Goal: Information Seeking & Learning: Find contact information

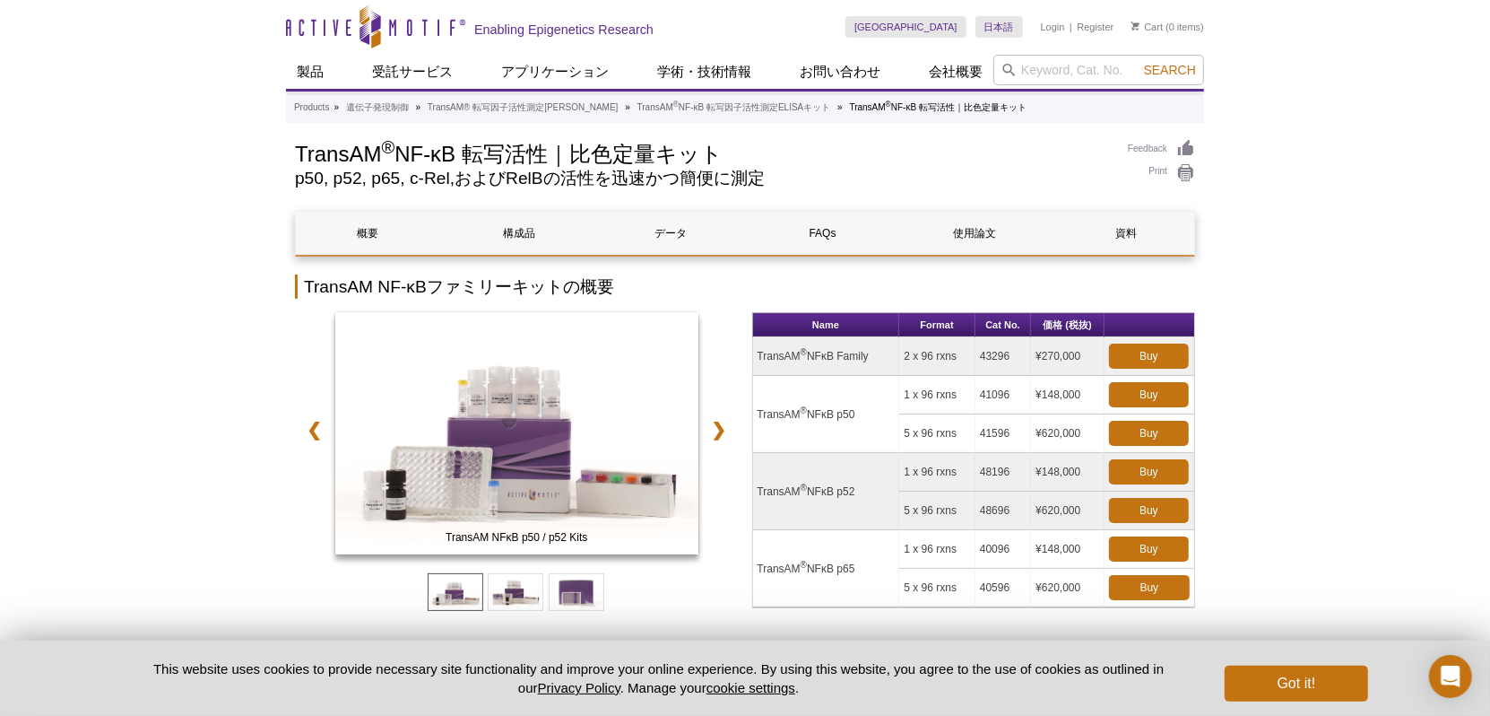
drag, startPoint x: 829, startPoint y: 92, endPoint x: 1292, endPoint y: 188, distance: 473.4
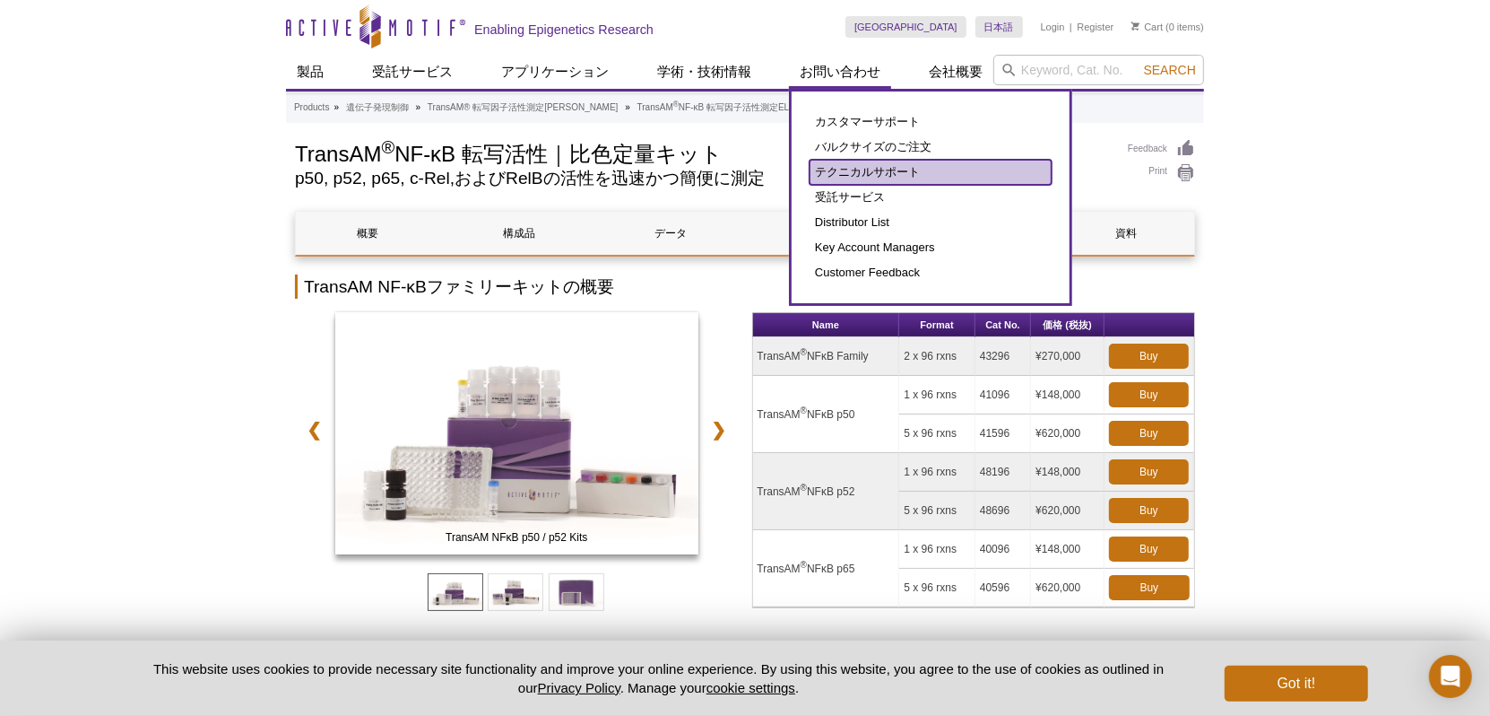
click at [837, 171] on link "テクニカルサポート" at bounding box center [931, 172] width 242 height 25
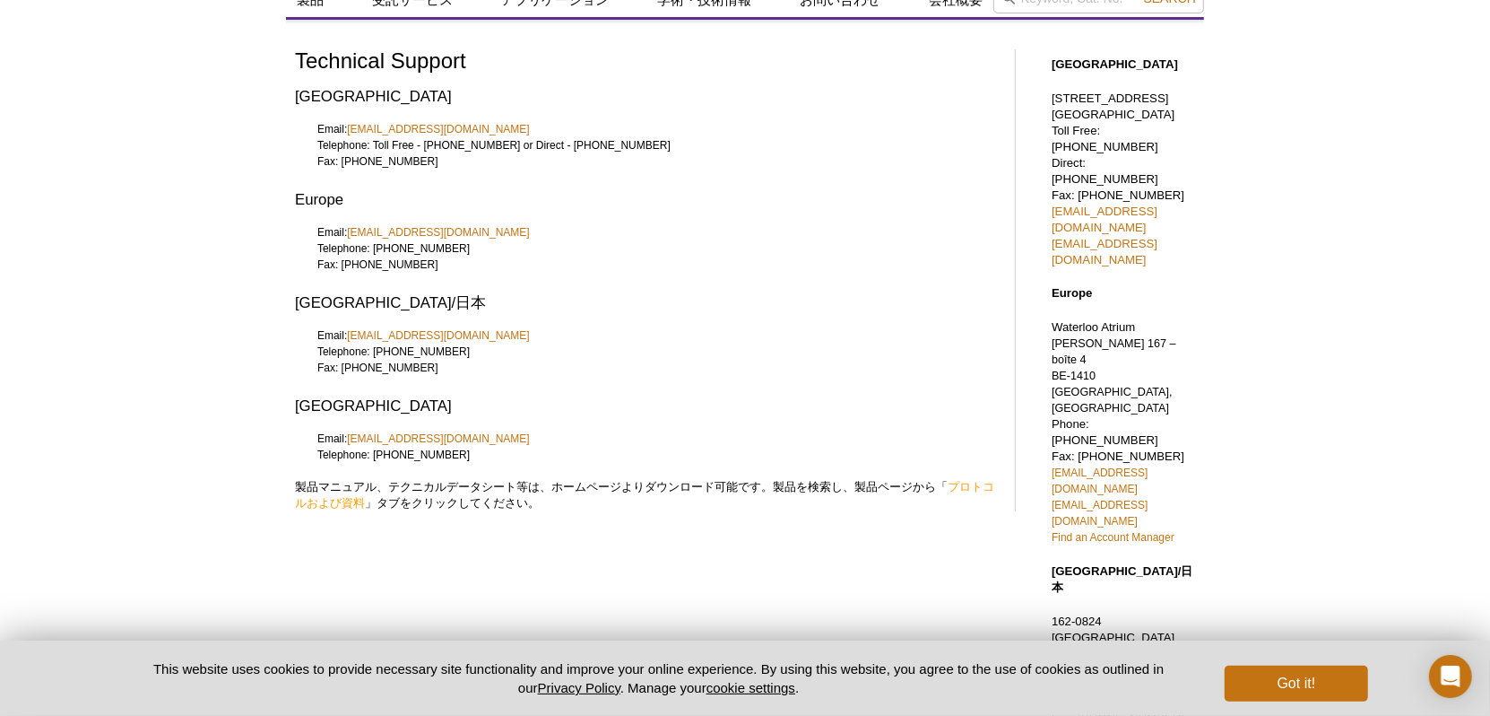
scroll to position [63, 0]
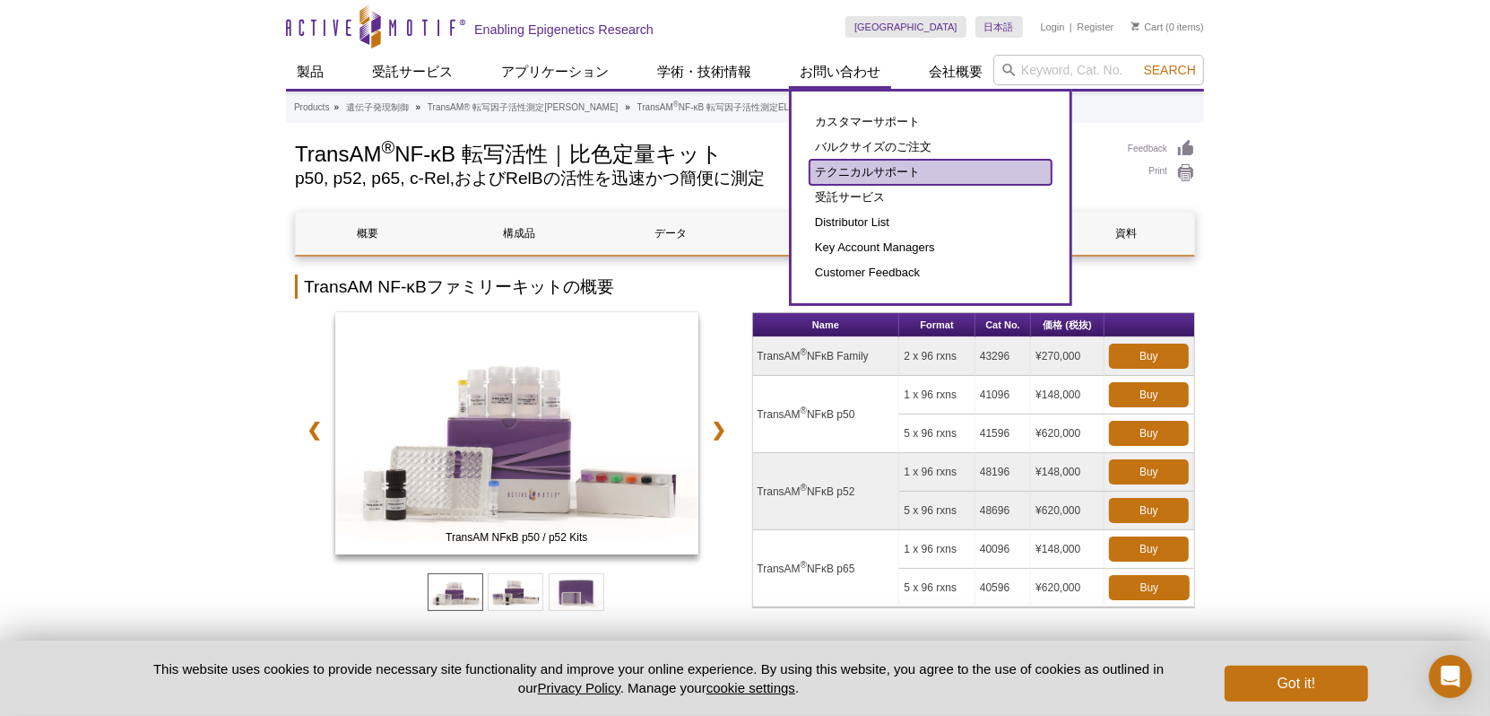
click at [857, 172] on link "テクニカルサポート" at bounding box center [931, 172] width 242 height 25
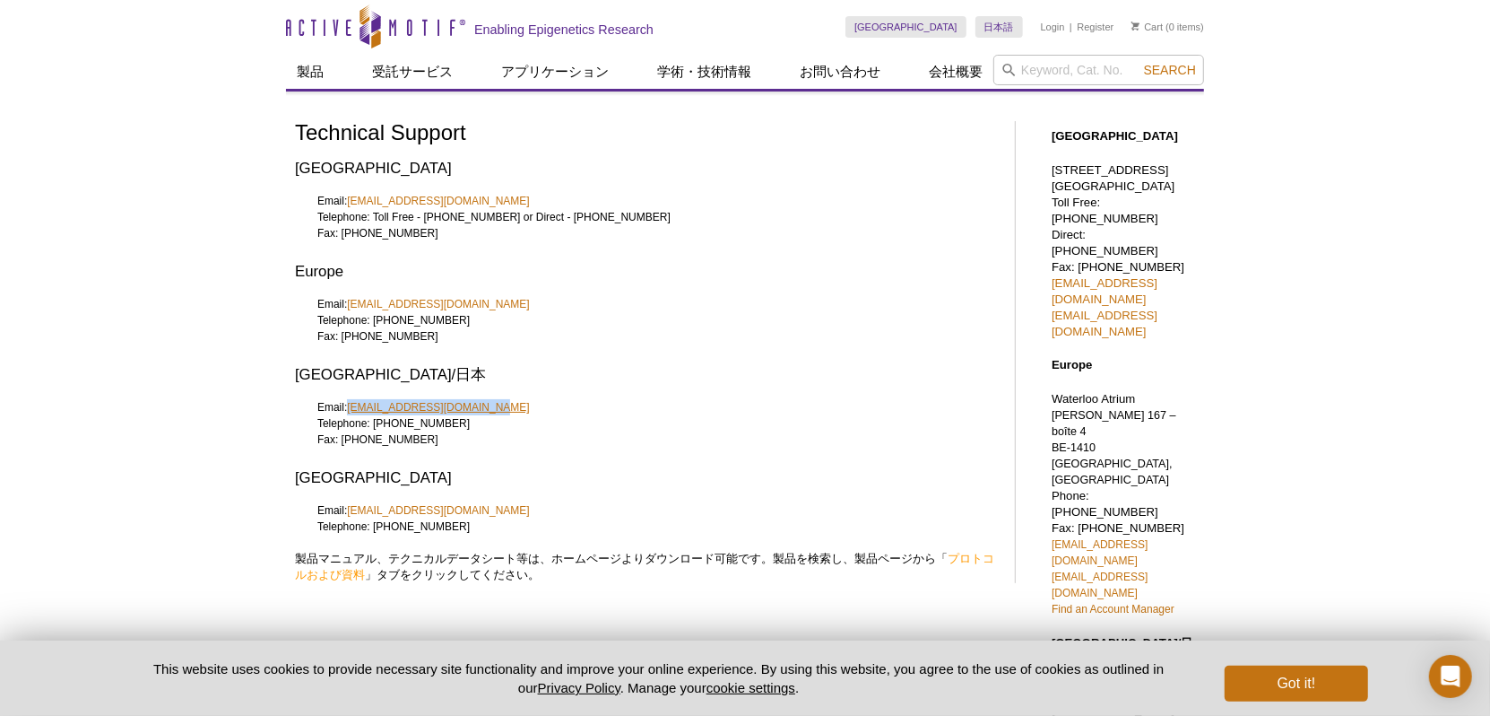
drag, startPoint x: 540, startPoint y: 403, endPoint x: 351, endPoint y: 413, distance: 188.6
click at [351, 413] on div "Email: japantech@activemotif.com Telephone: +81 (0)3 5225 3638 Fax: +81 (0)3 52…" at bounding box center [646, 431] width 702 height 65
copy link "japantech@activemotif.com"
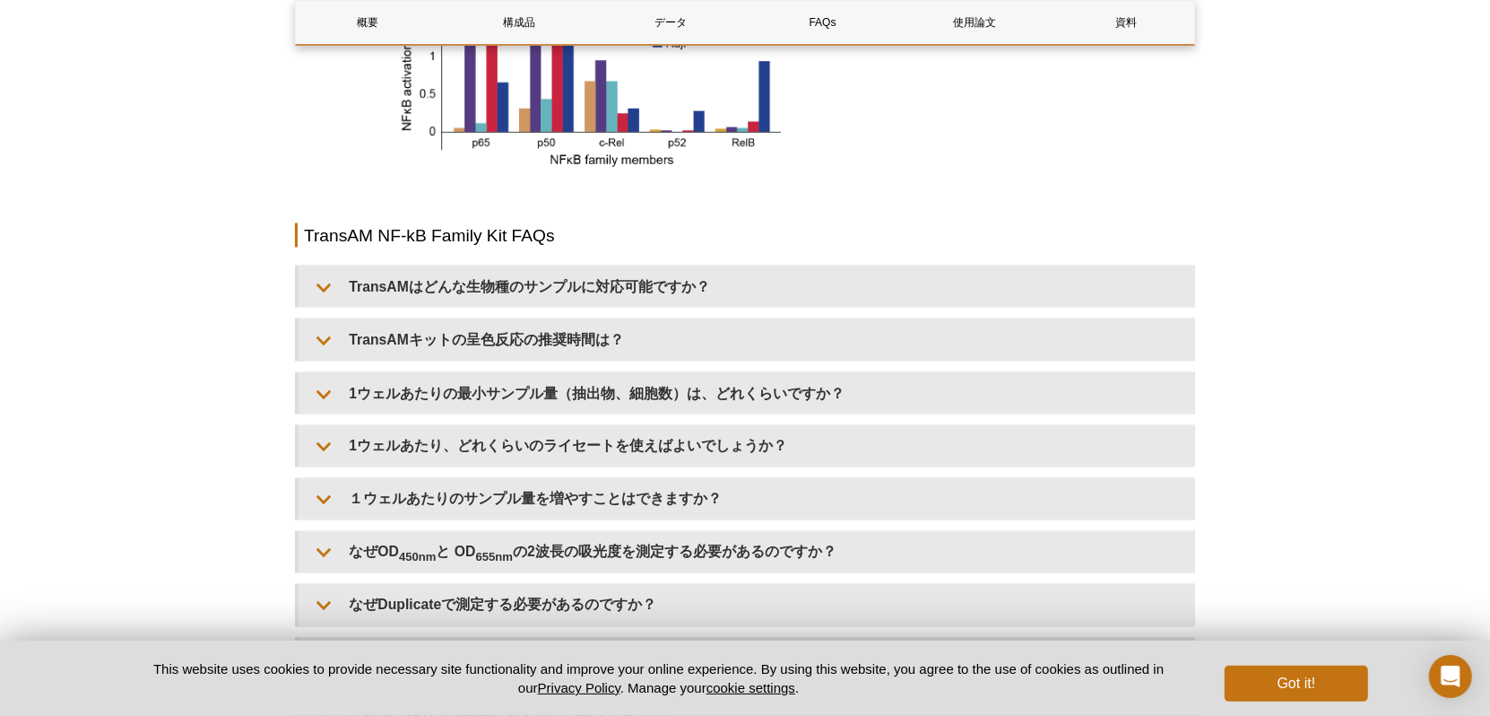
scroll to position [2304, 0]
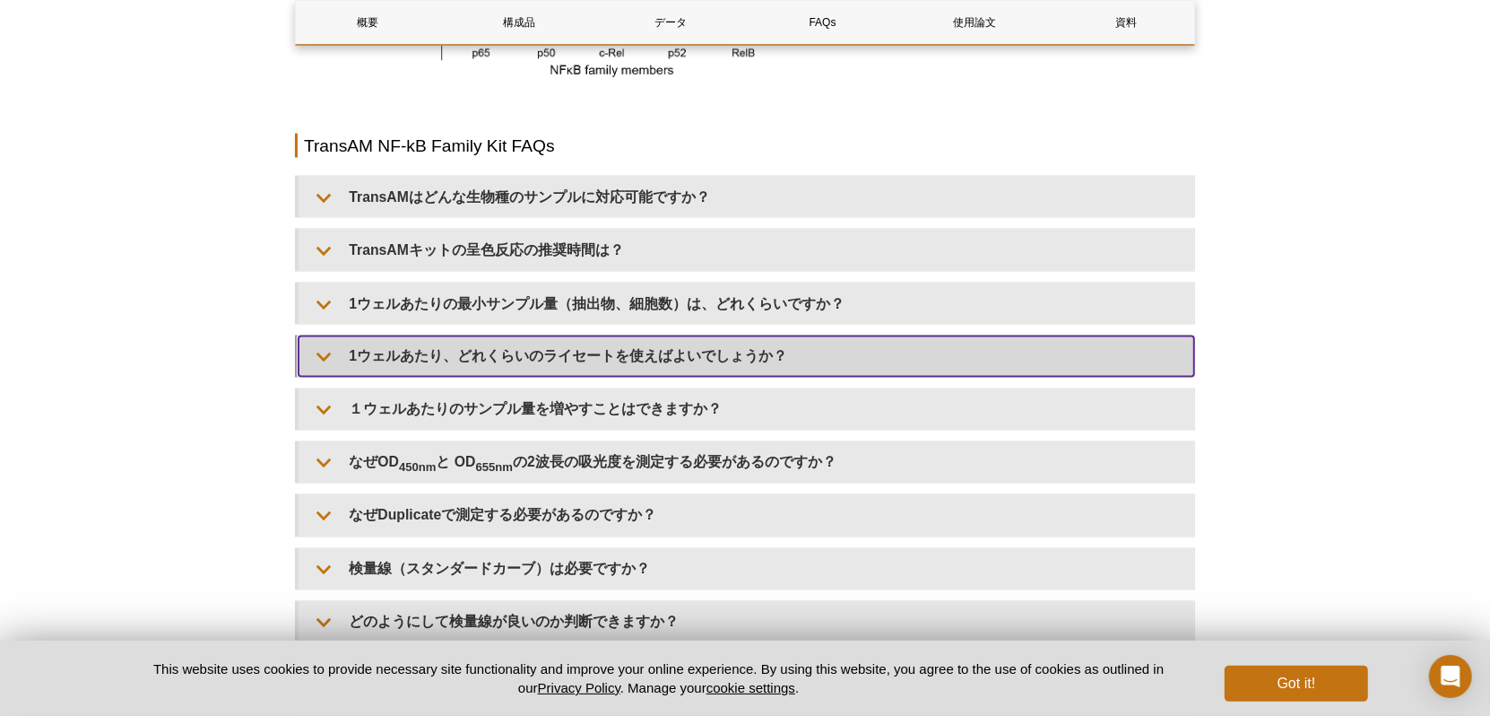
click at [582, 368] on summary "1ウェルあたり、どれくらいのライセートを使えばよいでしょうか？" at bounding box center [747, 356] width 896 height 40
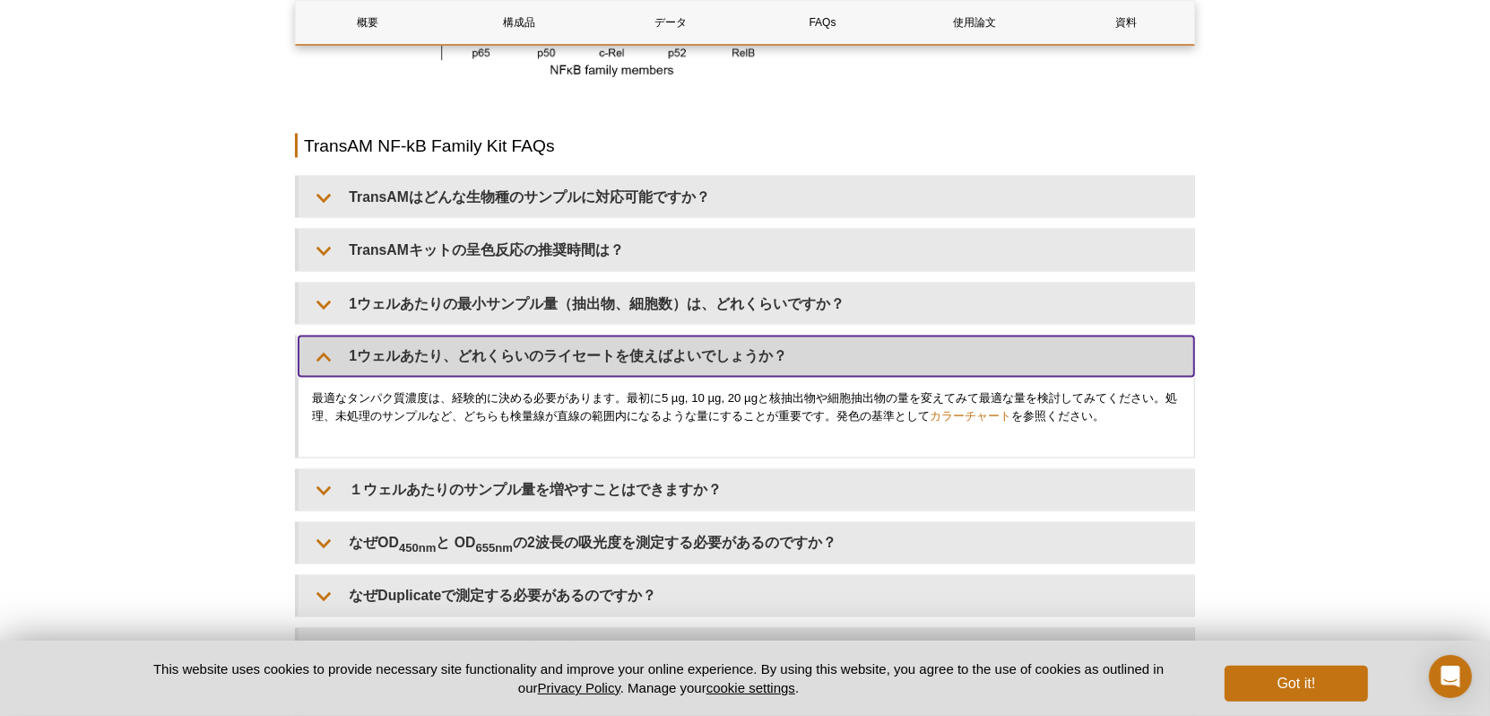
scroll to position [2483, 0]
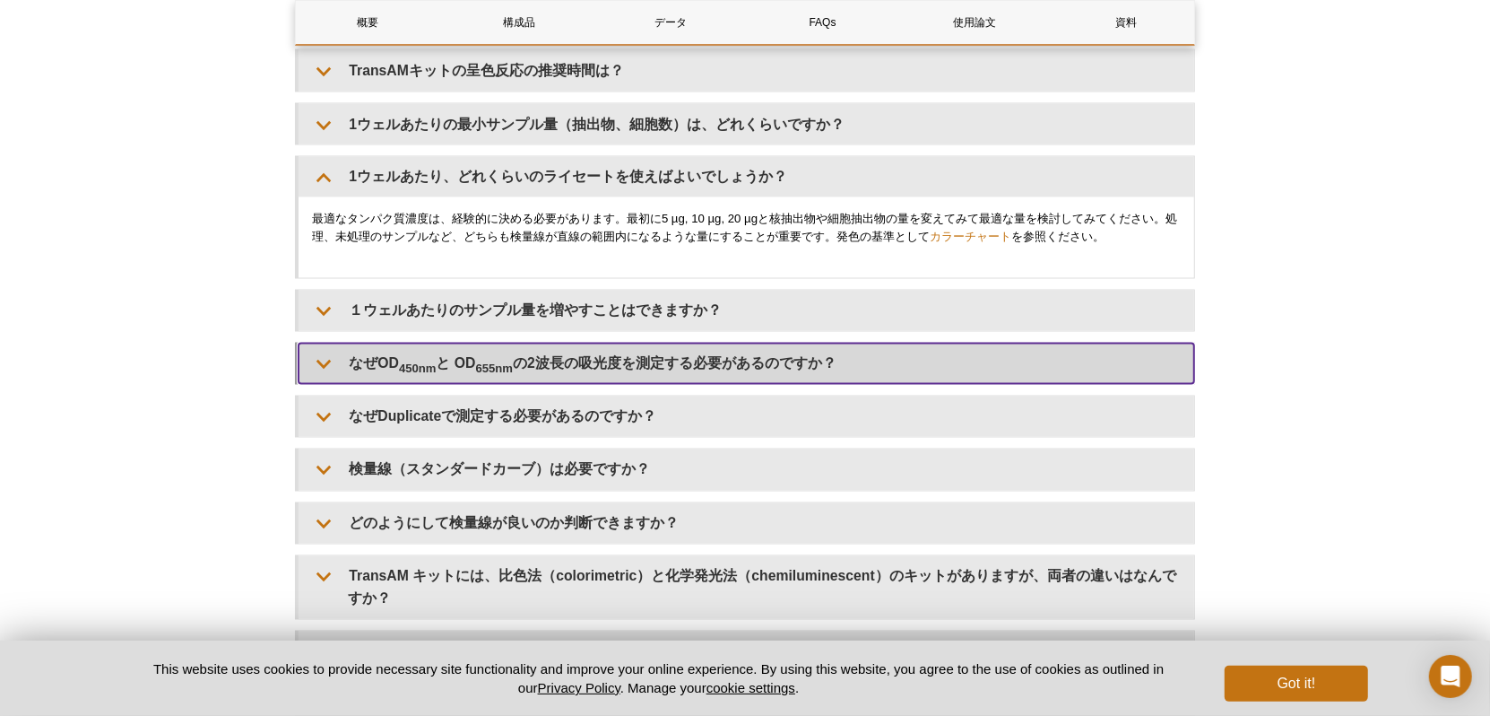
click at [593, 352] on summary "なぜOD 450nm と OD 655nm の2波長の吸光度を測定する必要があるのですか？" at bounding box center [747, 363] width 896 height 40
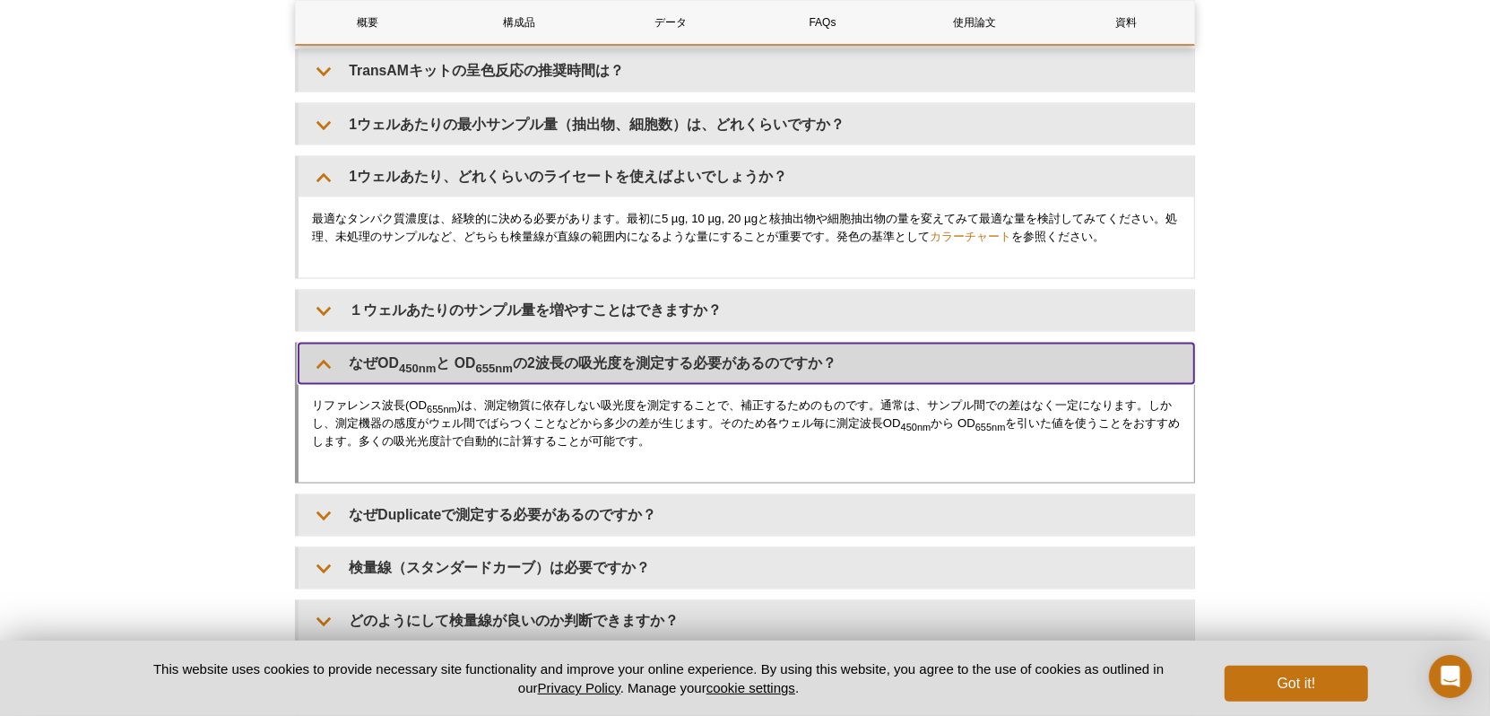
scroll to position [2662, 0]
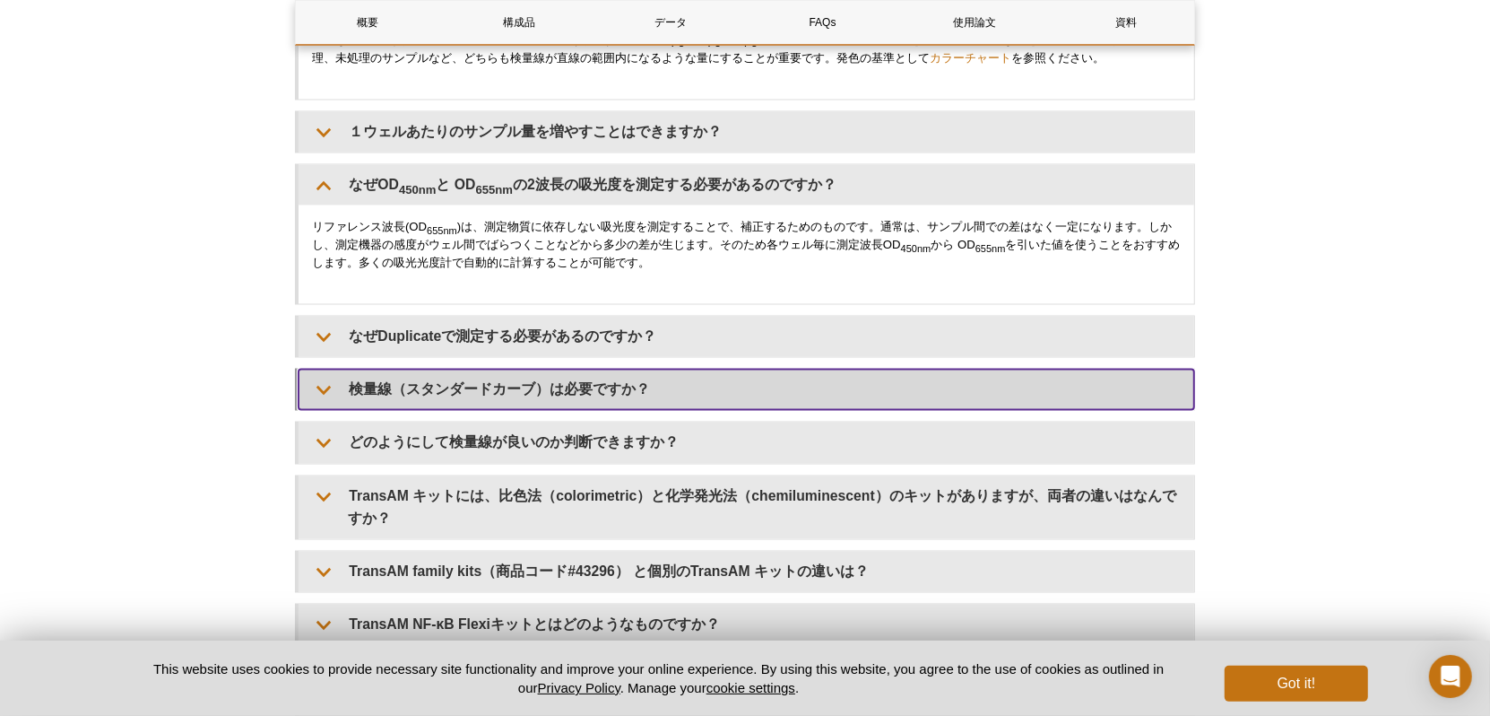
click at [588, 380] on summary "検量線（スタンダードカーブ）は必要ですか？" at bounding box center [747, 389] width 896 height 40
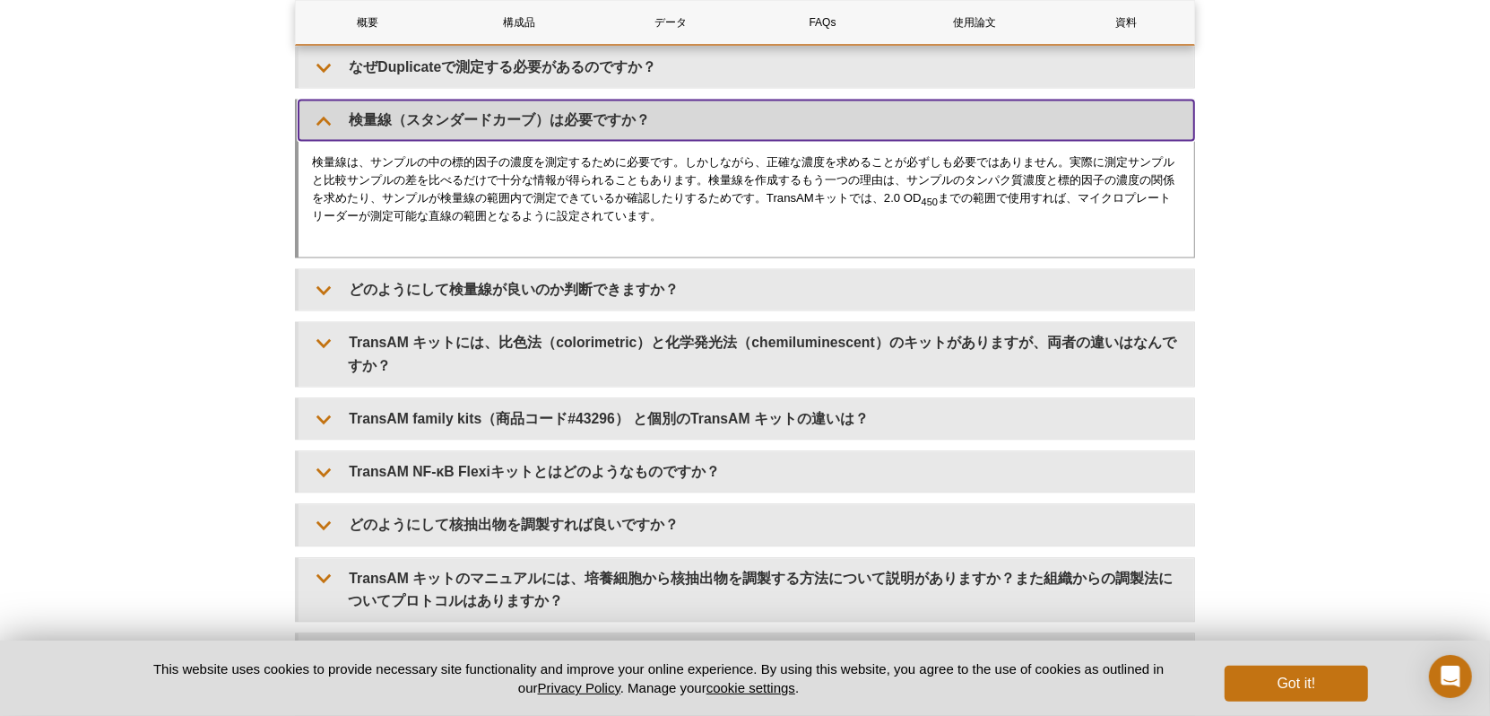
scroll to position [3021, 0]
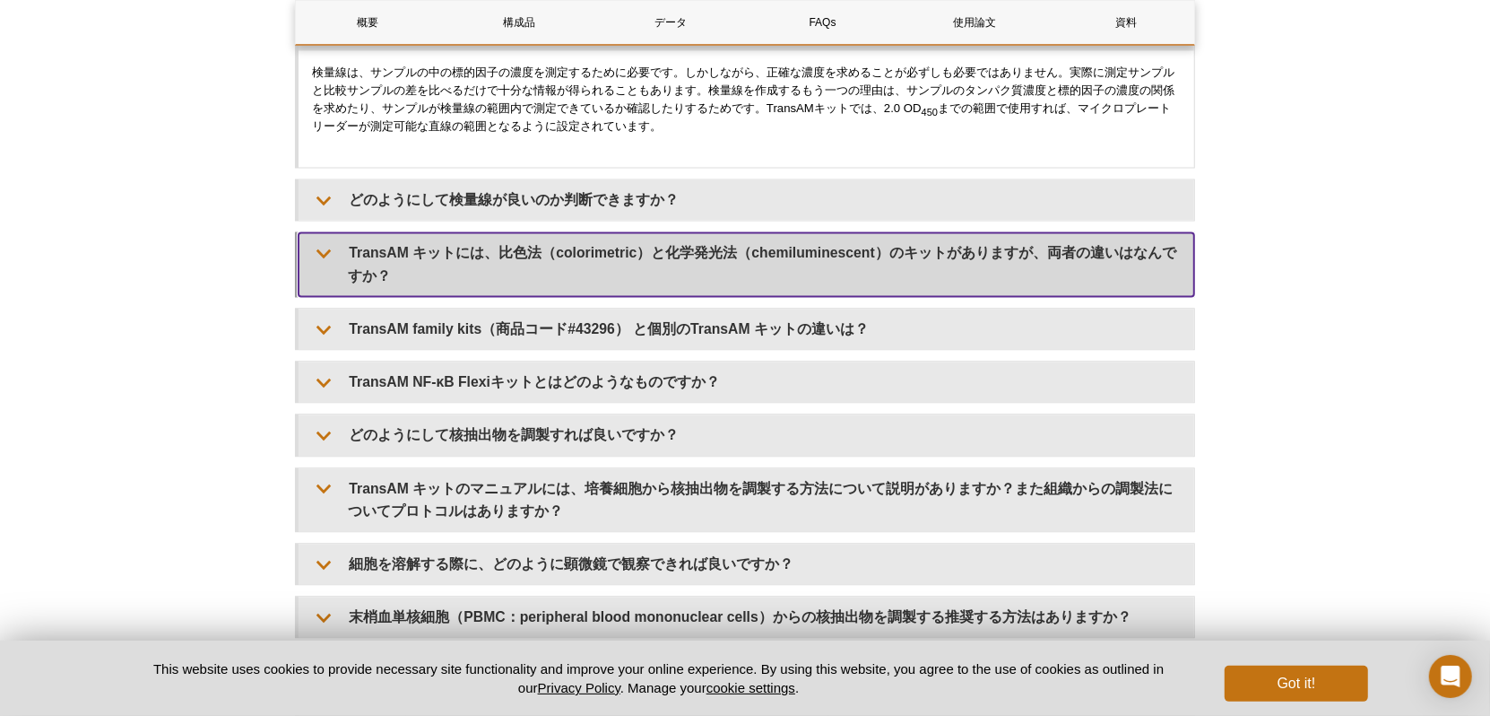
click at [591, 262] on summary "TransAM キットには、比色法（colorimetric）と化学発光法（chemiluminescent）のキットがありますが、両者の違いはなんですか？" at bounding box center [747, 263] width 896 height 63
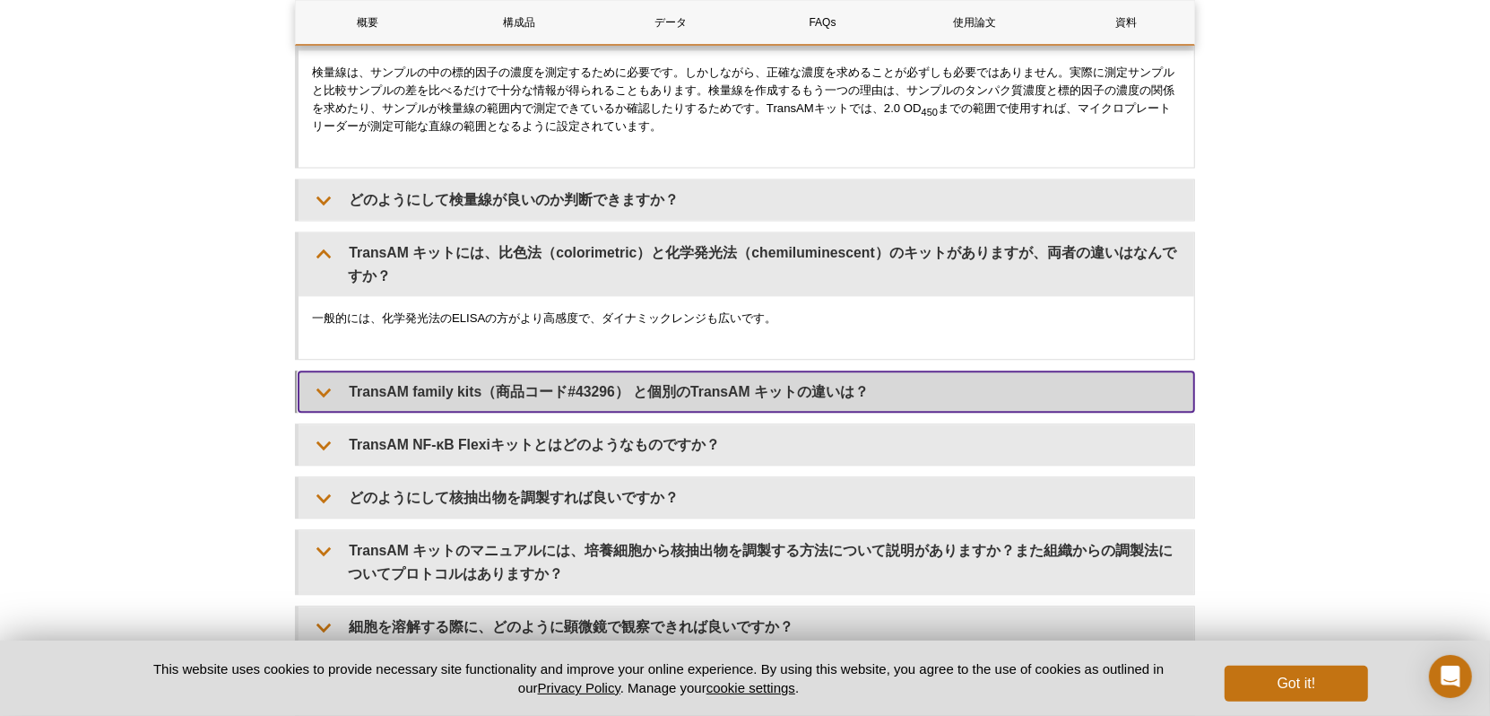
click at [572, 377] on summary "TransAM family kits（商品コード#43296） と個別のTransAM キットの違いは？" at bounding box center [747, 391] width 896 height 40
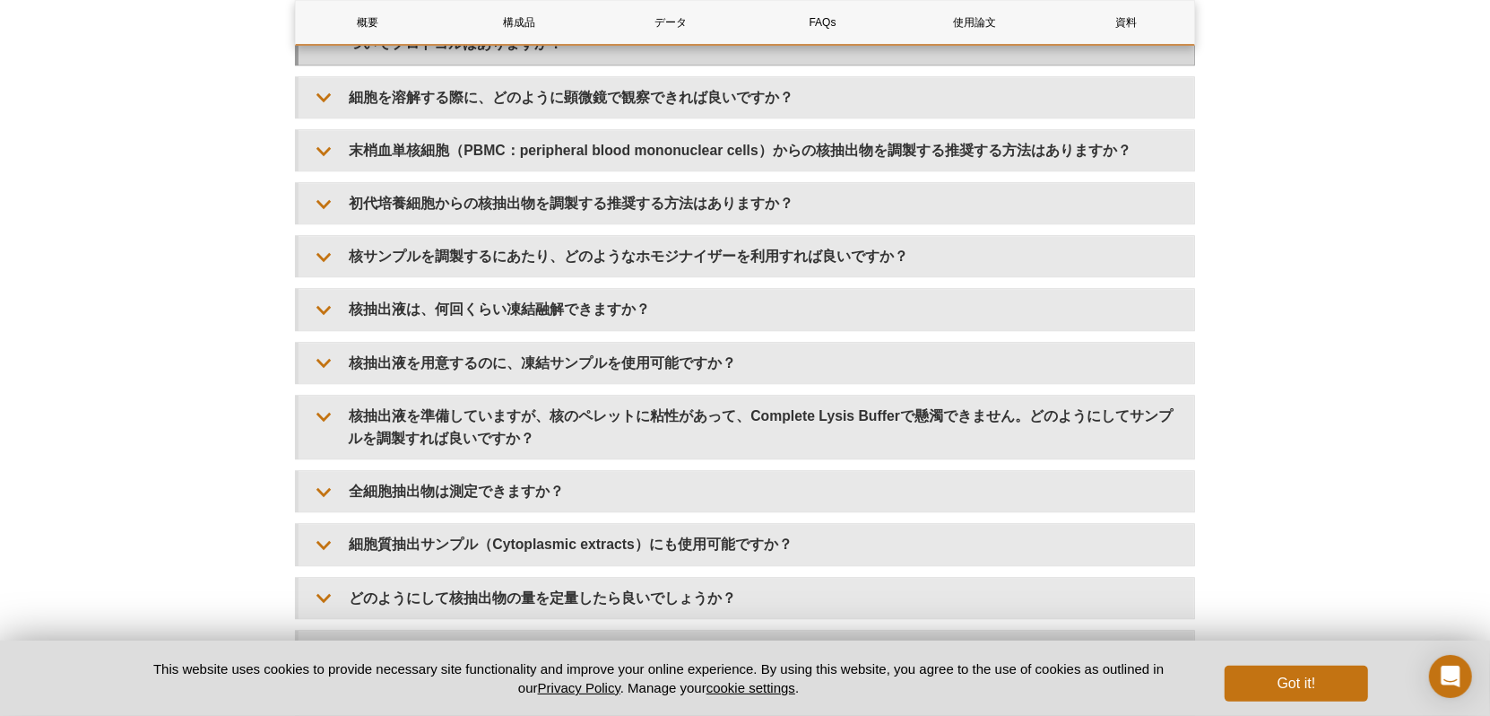
scroll to position [3738, 0]
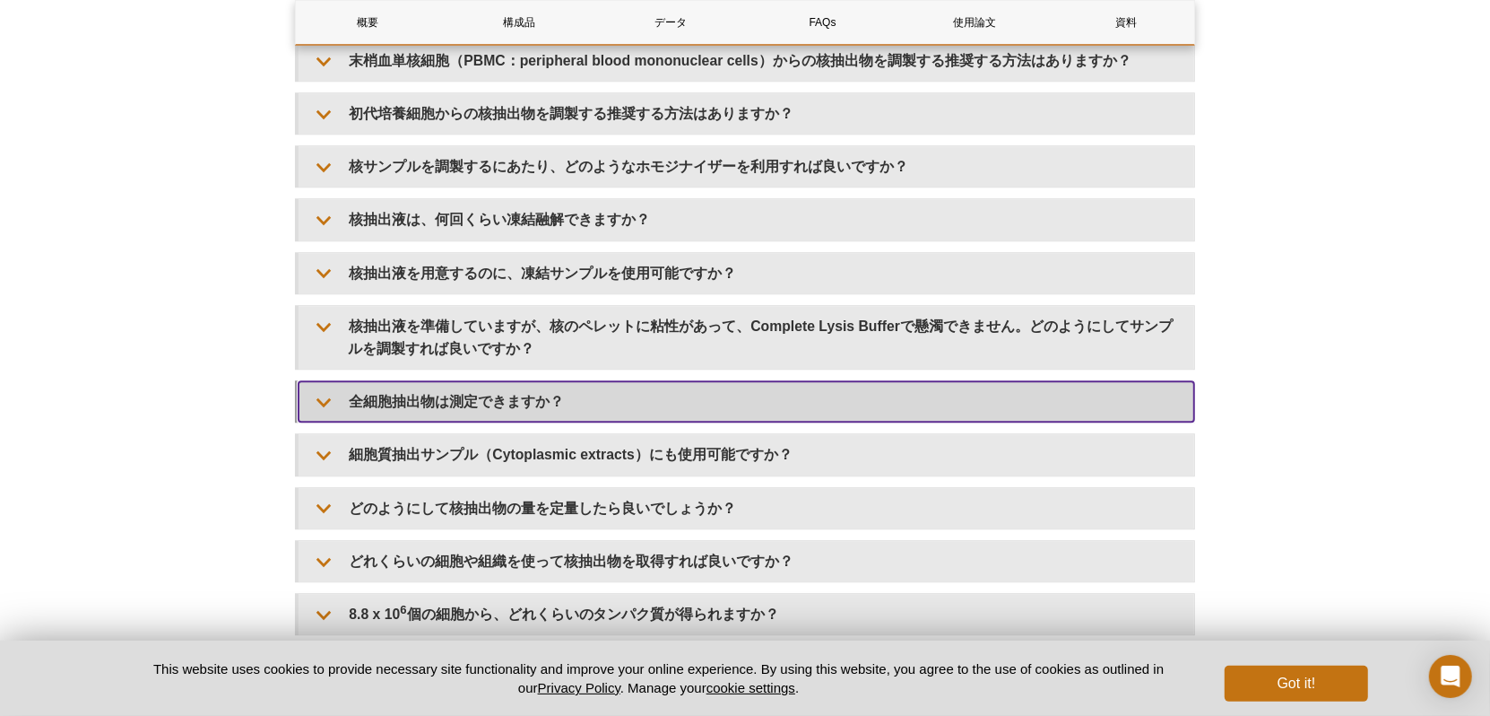
click at [534, 387] on summary "全細胞抽出物は測定できますか？" at bounding box center [747, 401] width 896 height 40
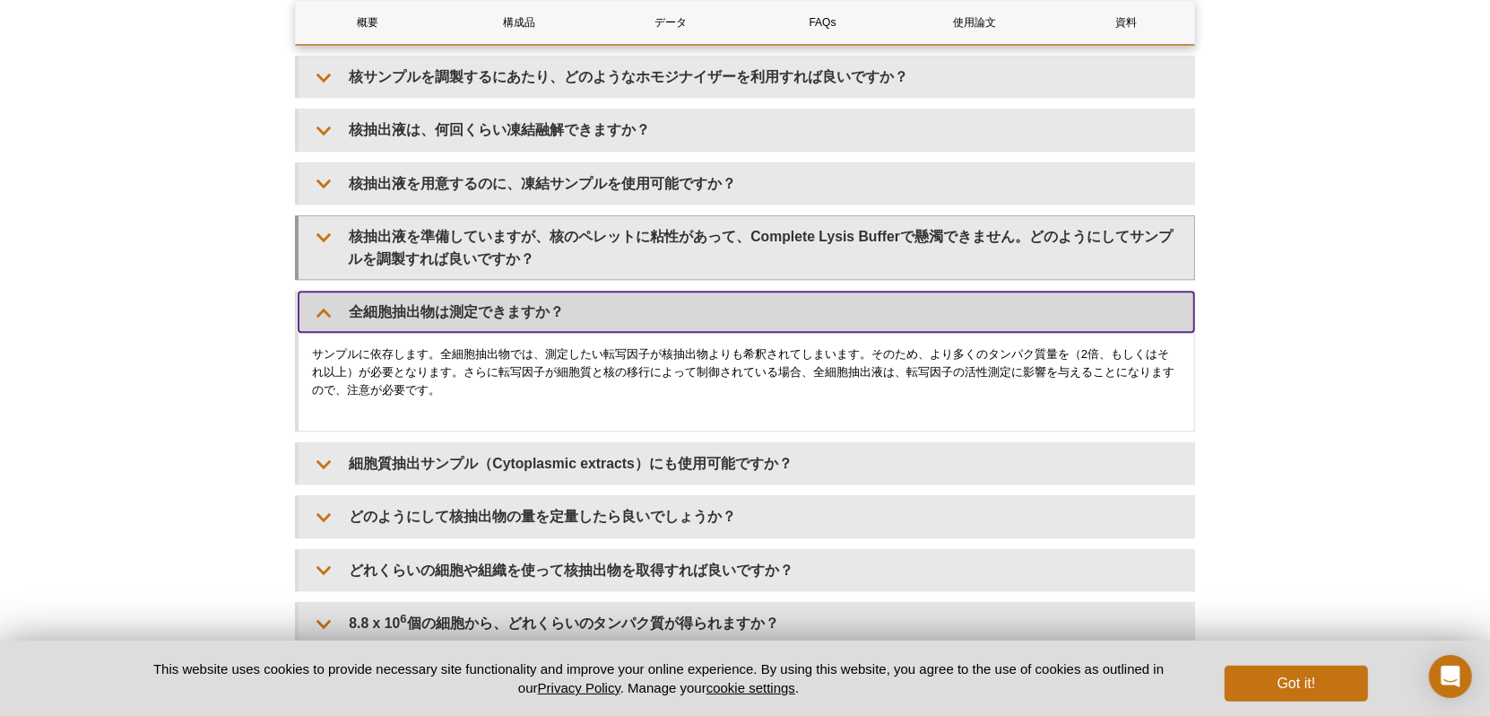
scroll to position [3918, 0]
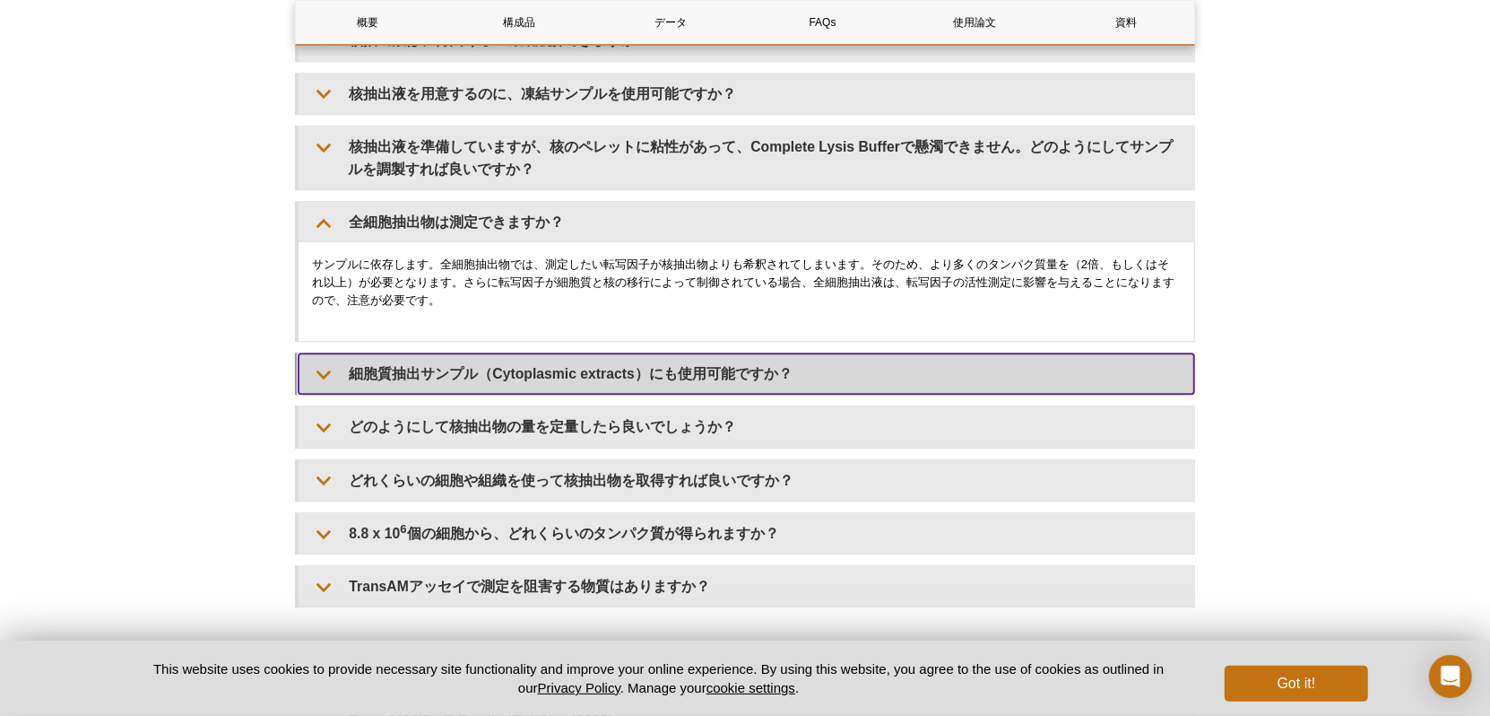
click at [463, 367] on summary "細胞質抽出サンプル（Cytoplasmic extracts）にも使用可能ですか？" at bounding box center [747, 373] width 896 height 40
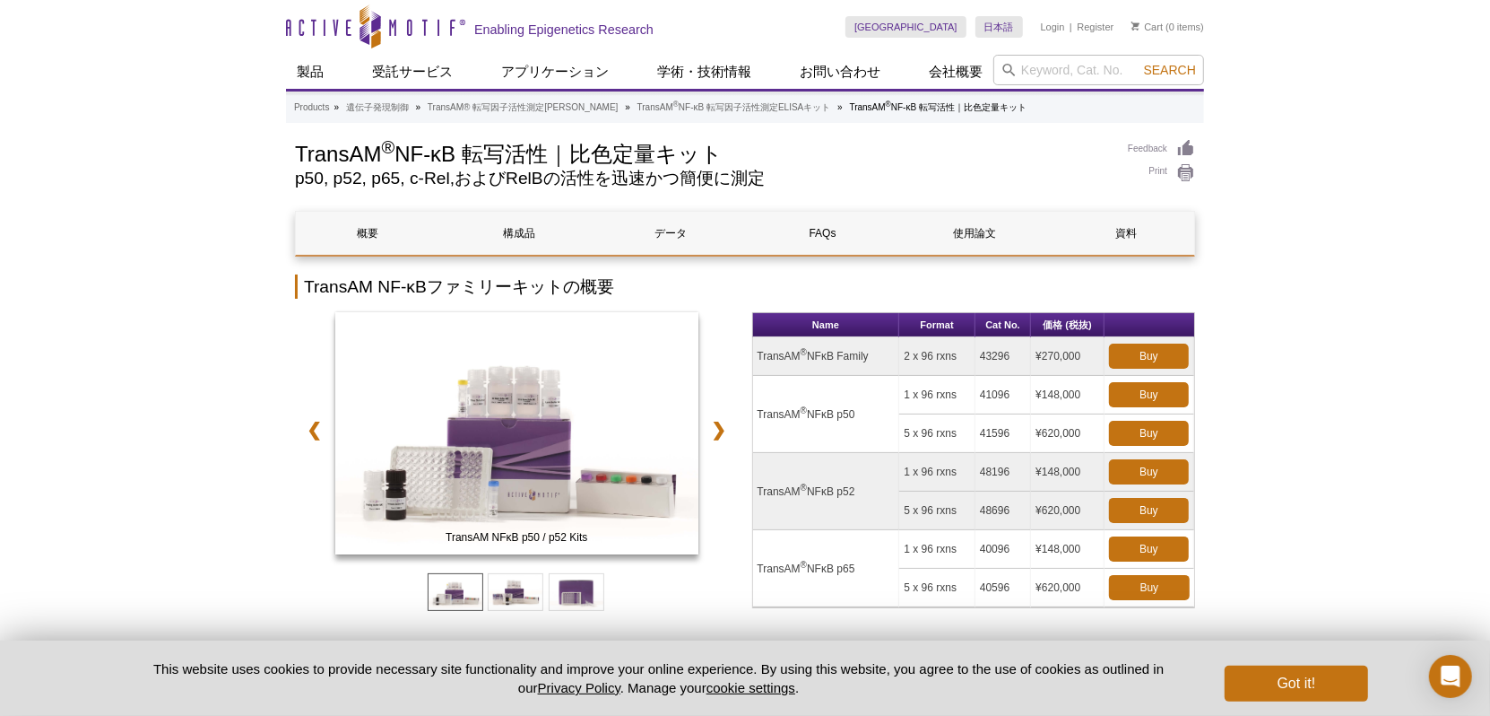
scroll to position [90, 0]
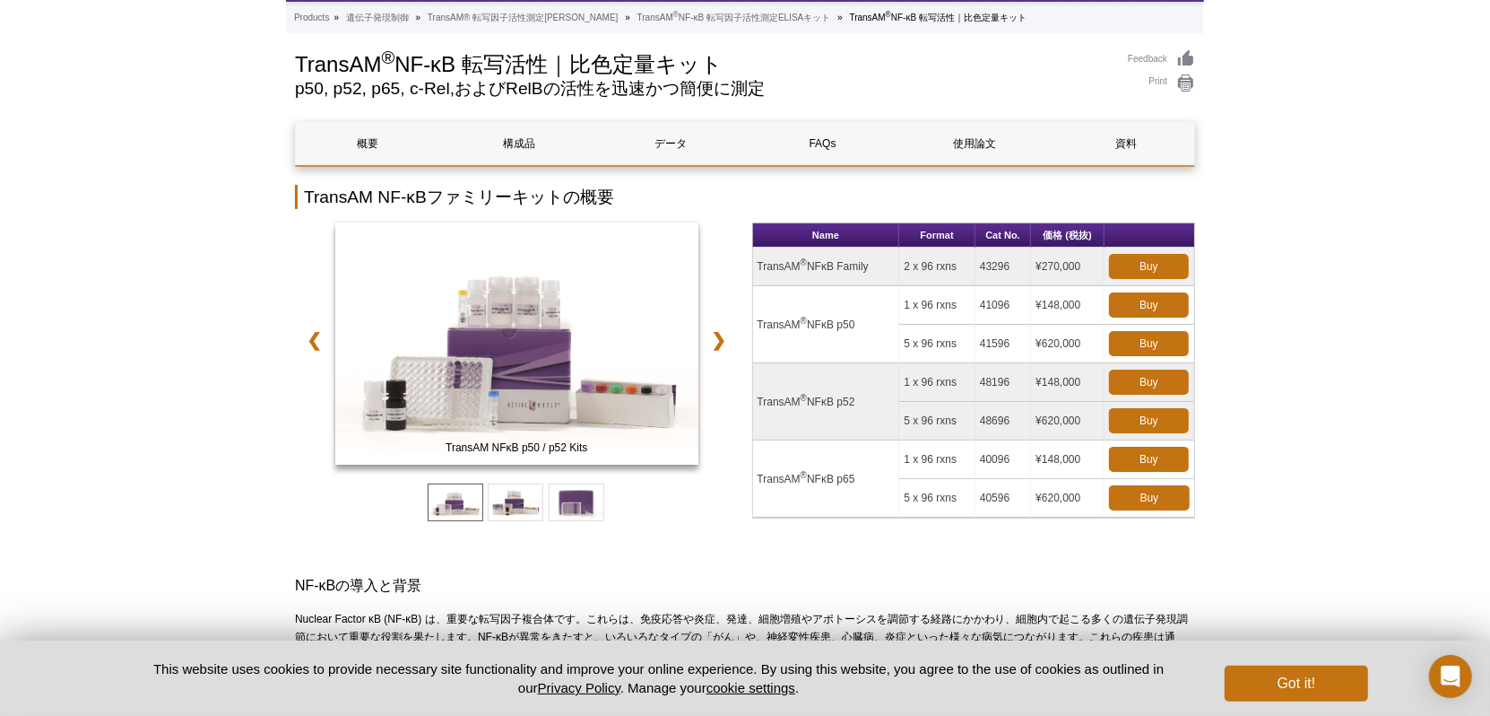
drag, startPoint x: 871, startPoint y: 398, endPoint x: 759, endPoint y: 397, distance: 112.1
click at [759, 397] on td "TransAM ® NFκB p52" at bounding box center [826, 401] width 147 height 77
copy td "TransAM ® NFκB p52"
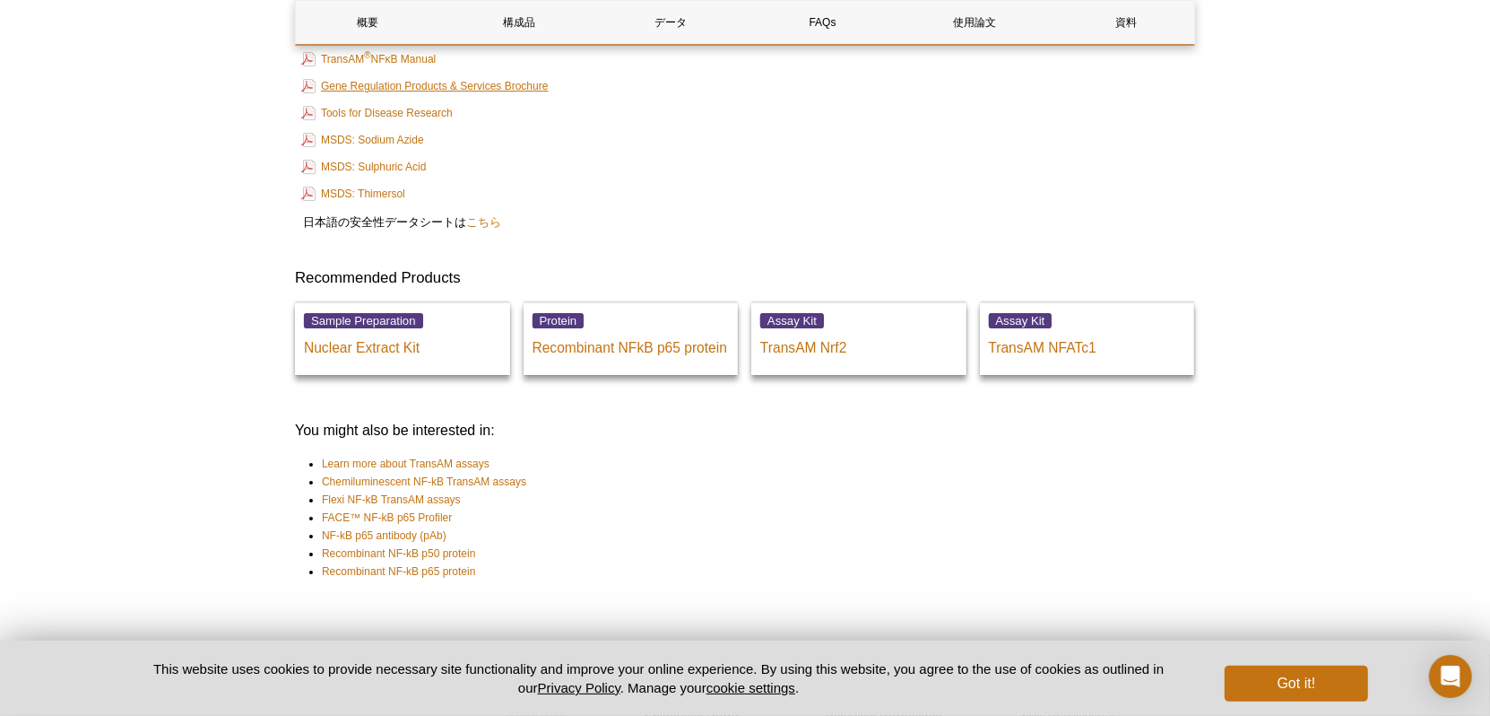
scroll to position [4588, 0]
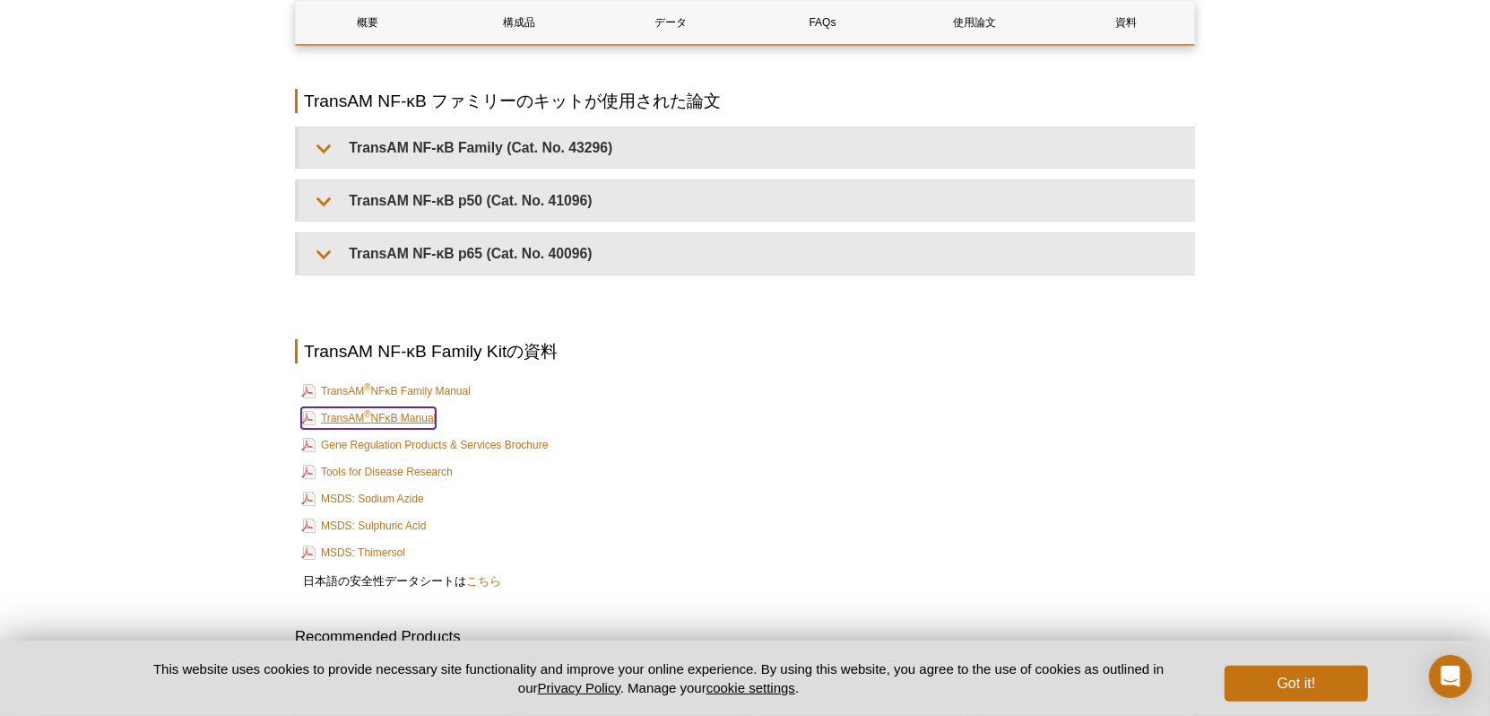
click at [366, 412] on sup "®" at bounding box center [367, 414] width 6 height 10
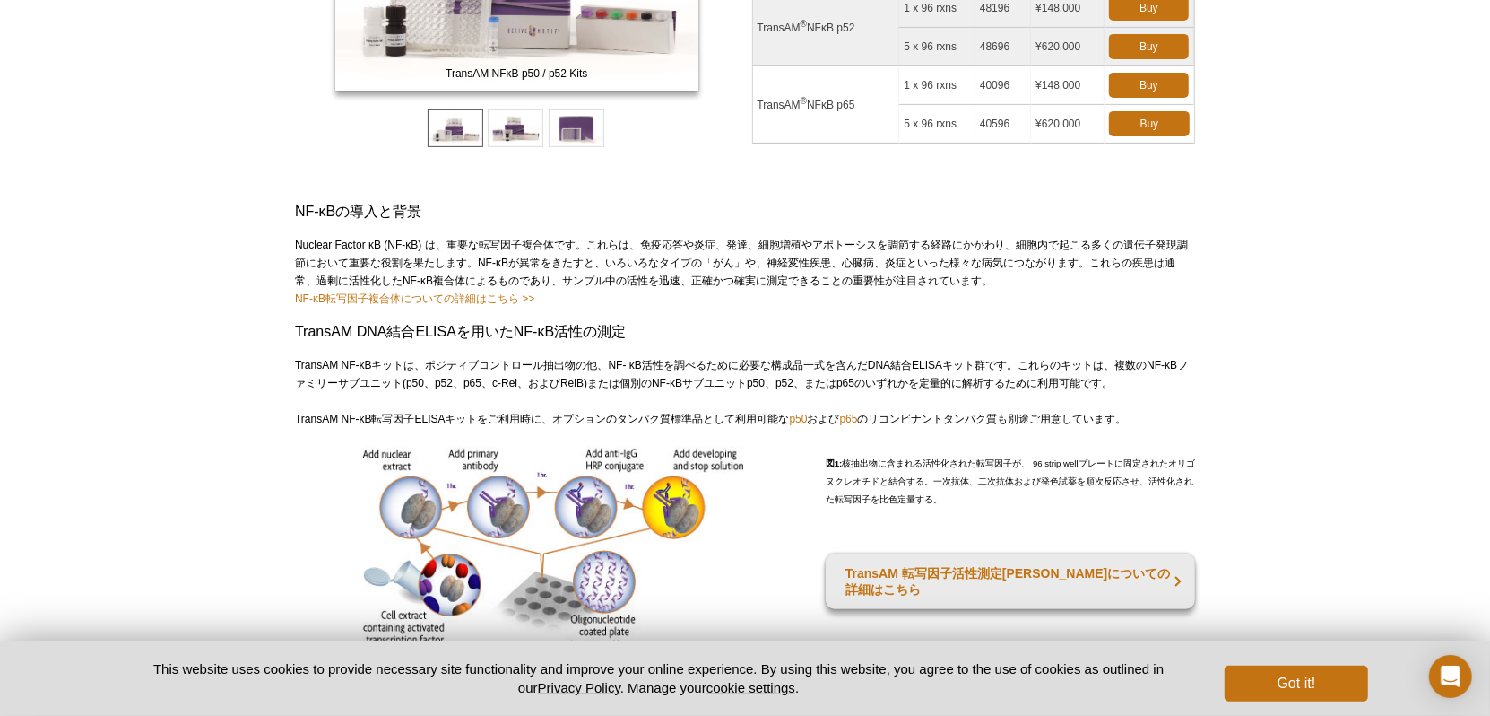
scroll to position [0, 0]
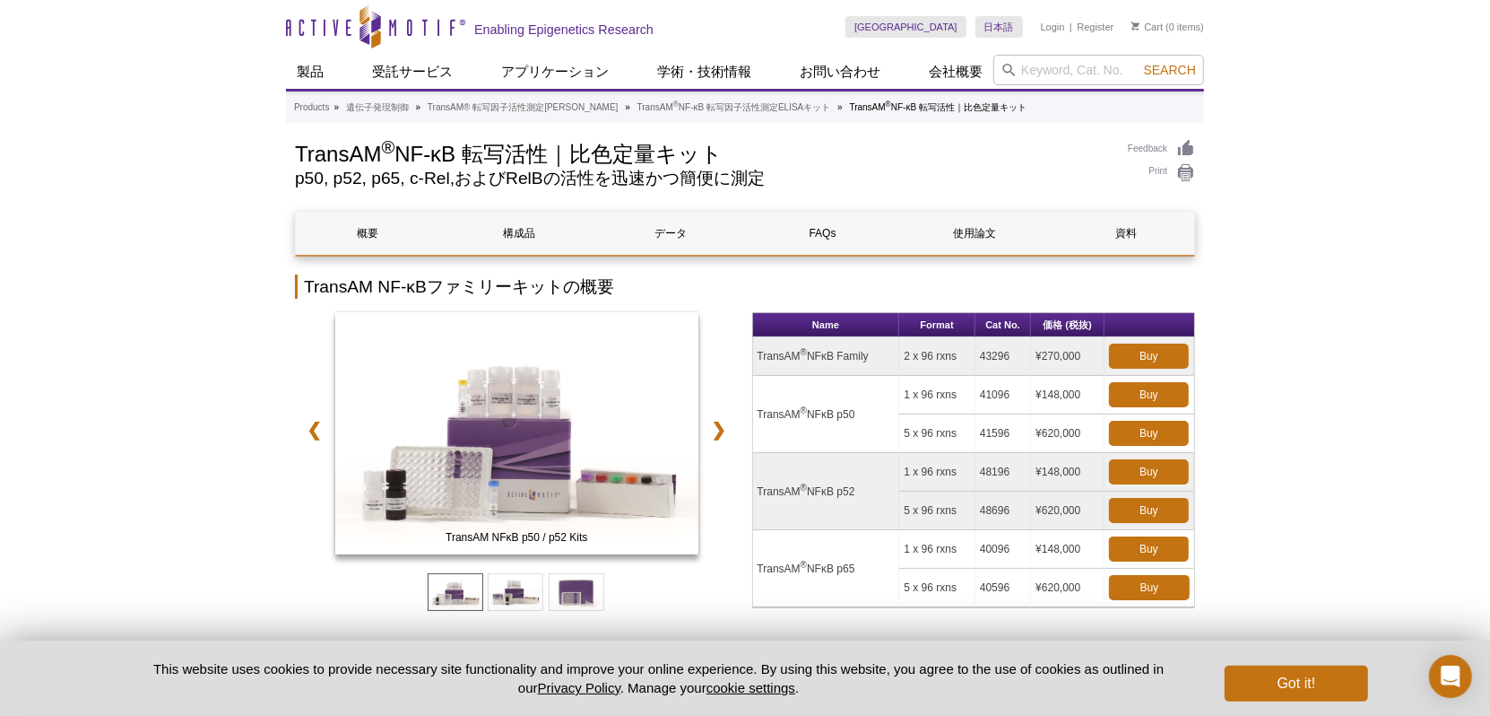
click at [874, 467] on td "TransAM ® NFκB p52" at bounding box center [826, 491] width 147 height 77
drag, startPoint x: 869, startPoint y: 491, endPoint x: 759, endPoint y: 488, distance: 110.3
click at [759, 488] on td "TransAM ® NFκB p52" at bounding box center [826, 491] width 147 height 77
drag, startPoint x: 1017, startPoint y: 471, endPoint x: 982, endPoint y: 473, distance: 35.0
click at [982, 473] on td "48196" at bounding box center [1004, 472] width 56 height 39
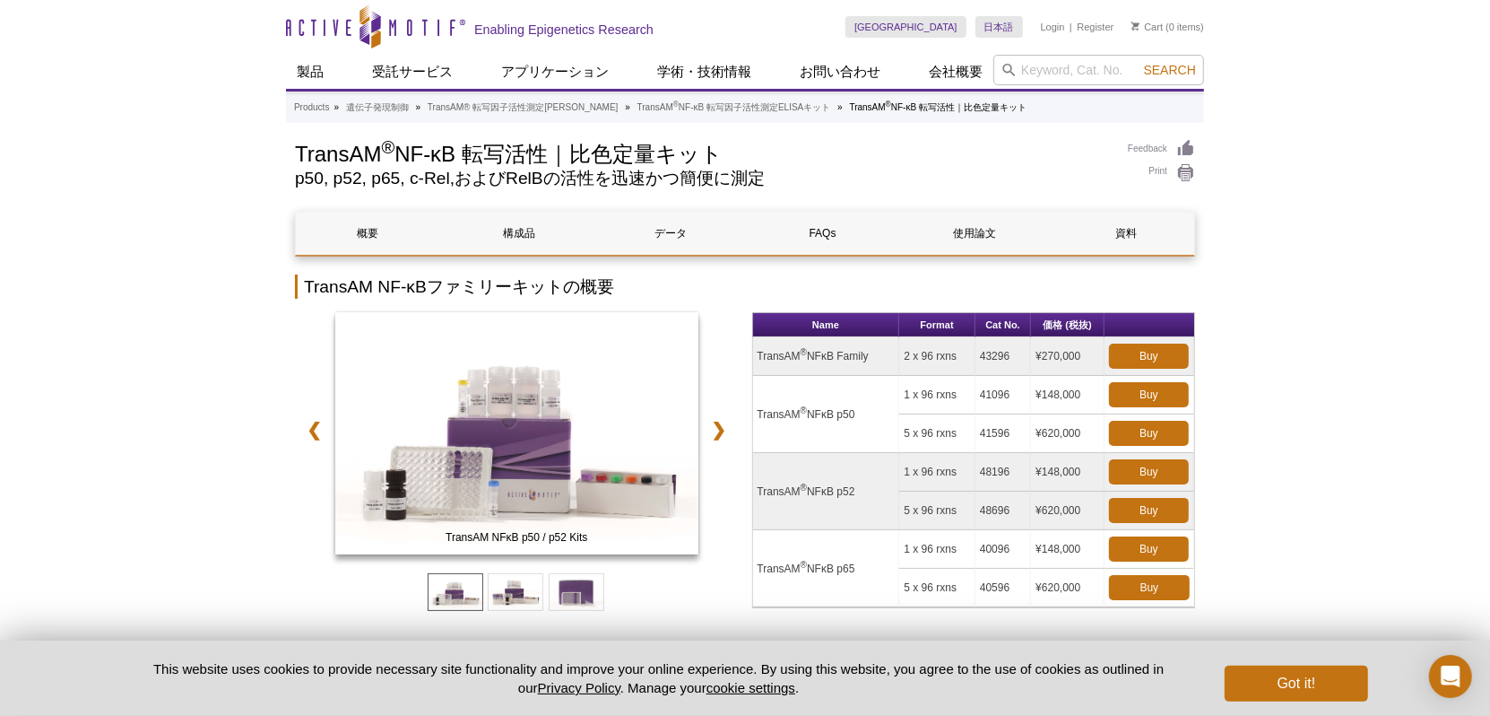
copy td "48196"
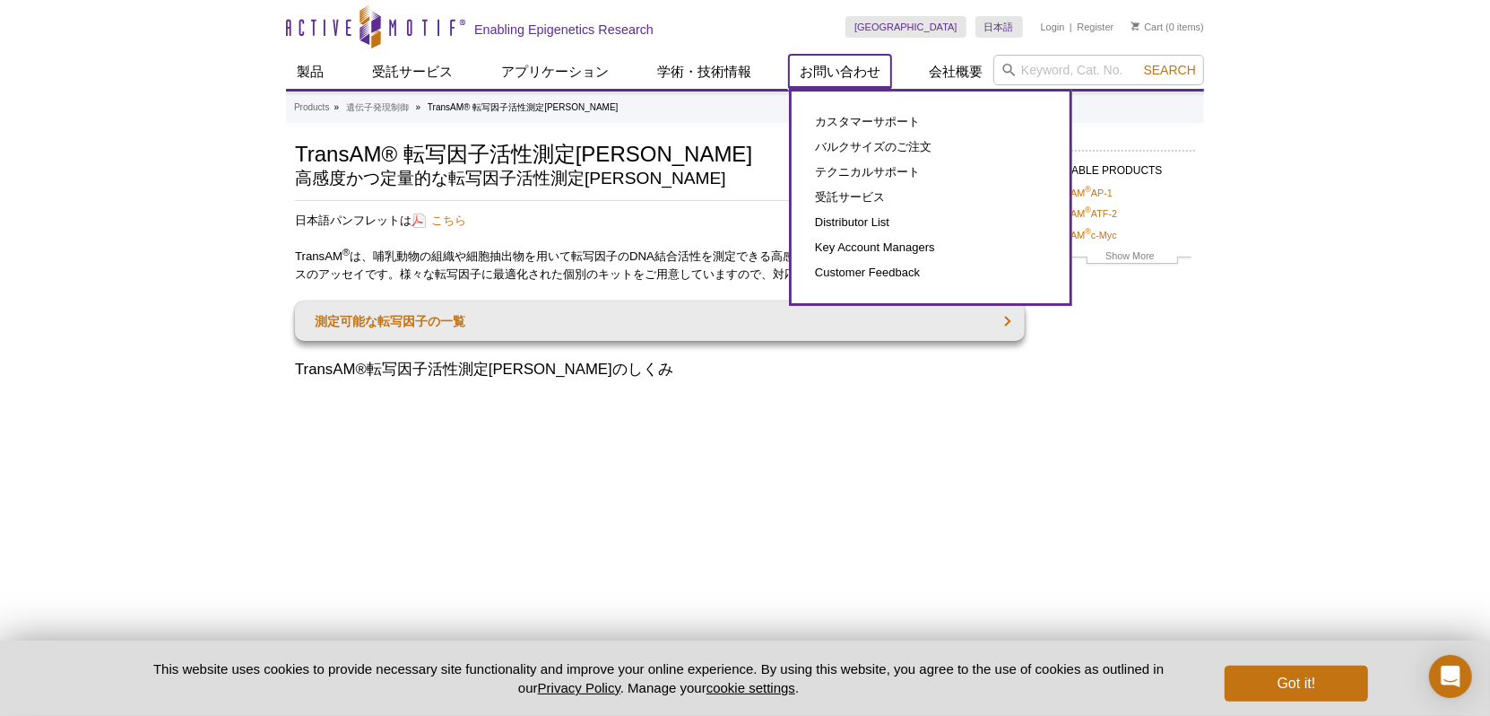
click at [845, 75] on link "お問い合わせ" at bounding box center [840, 72] width 102 height 34
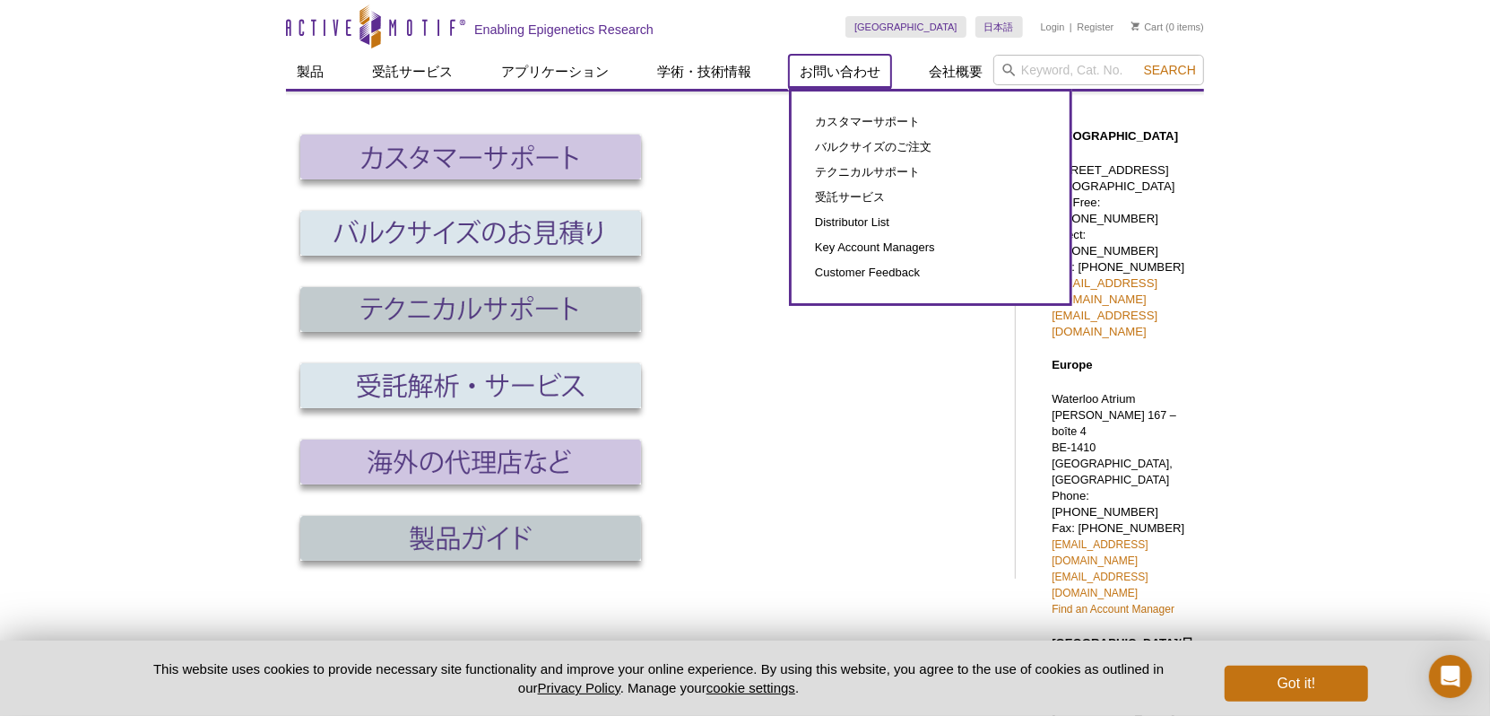
click at [862, 72] on link "お問い合わせ" at bounding box center [840, 72] width 102 height 34
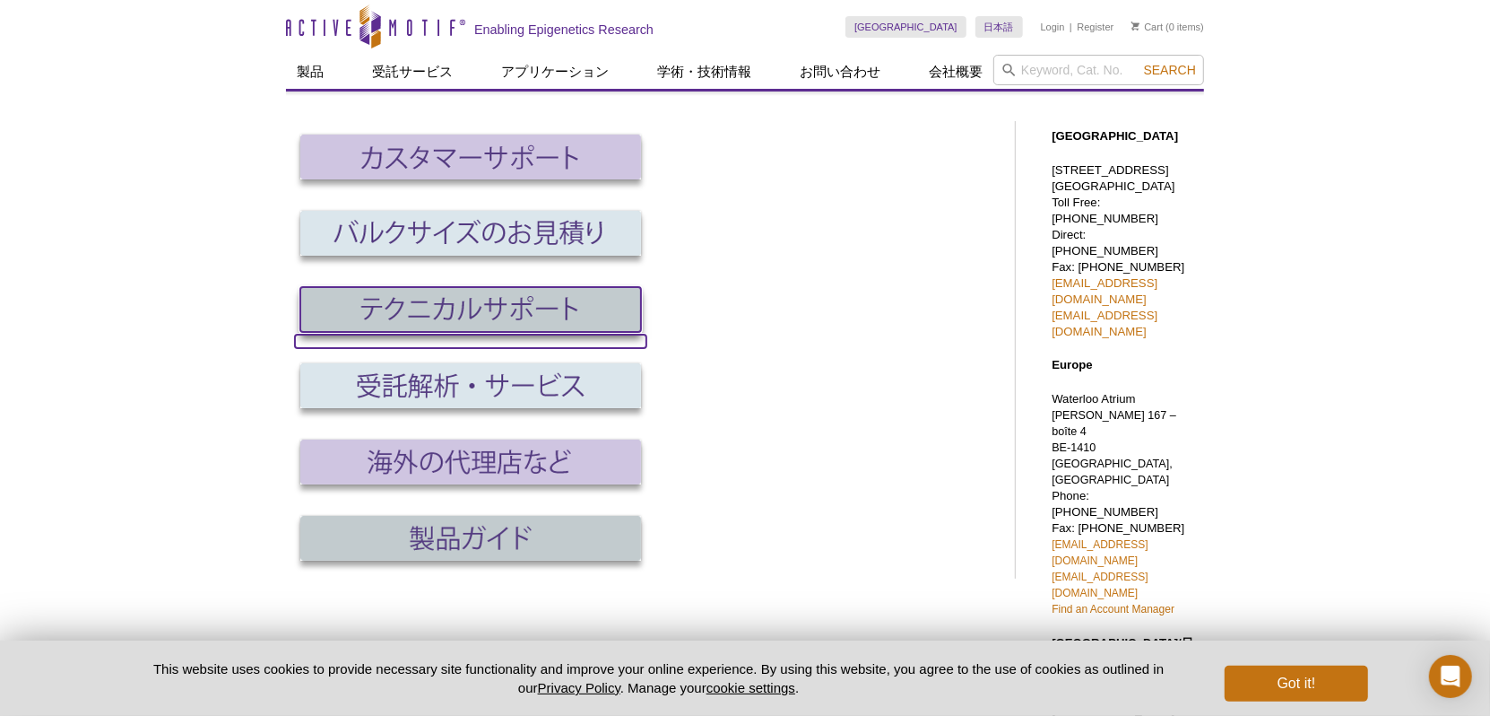
click at [543, 319] on img at bounding box center [470, 309] width 341 height 45
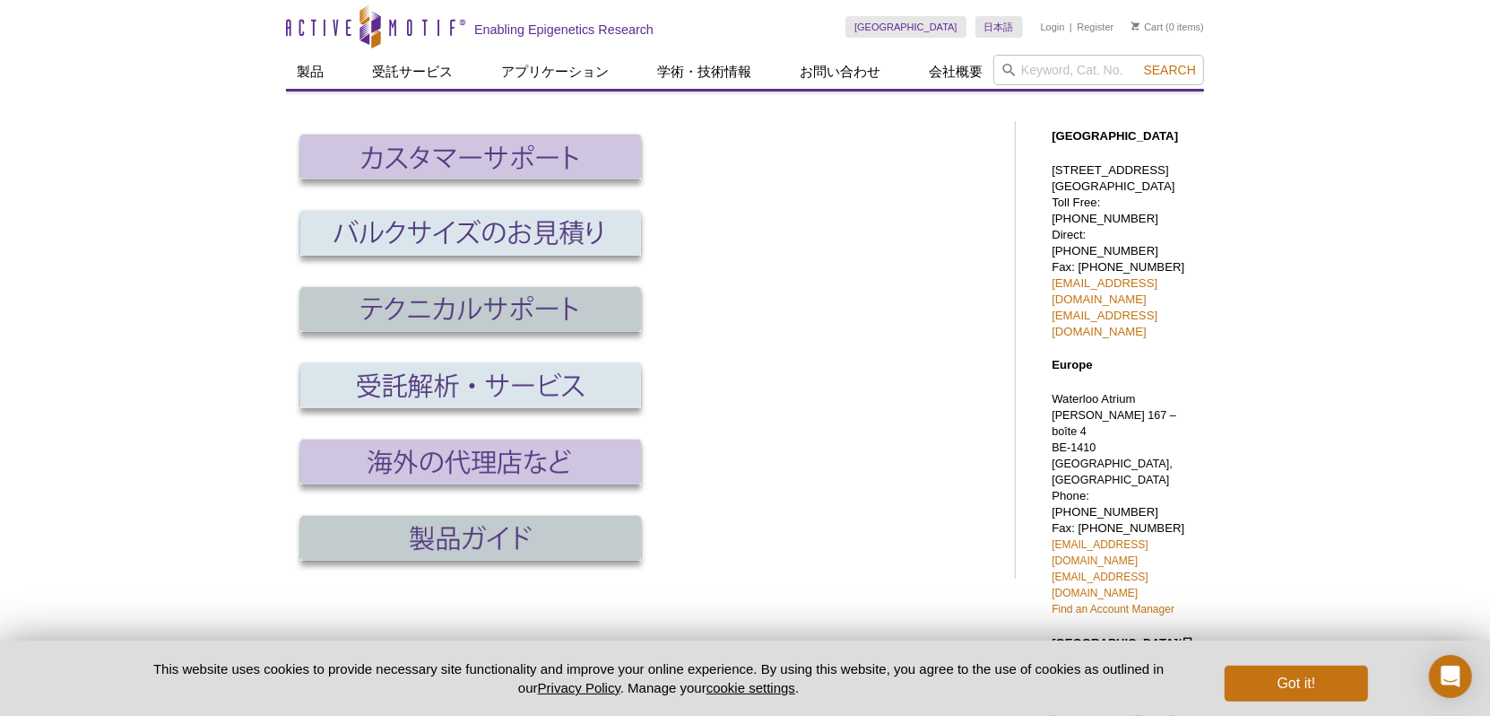
click at [1290, 85] on div "Active Motif Logo Enabling Epigenetics Research 0 Search Skip to content Active…" at bounding box center [745, 637] width 1490 height 1274
